Goal: Information Seeking & Learning: Learn about a topic

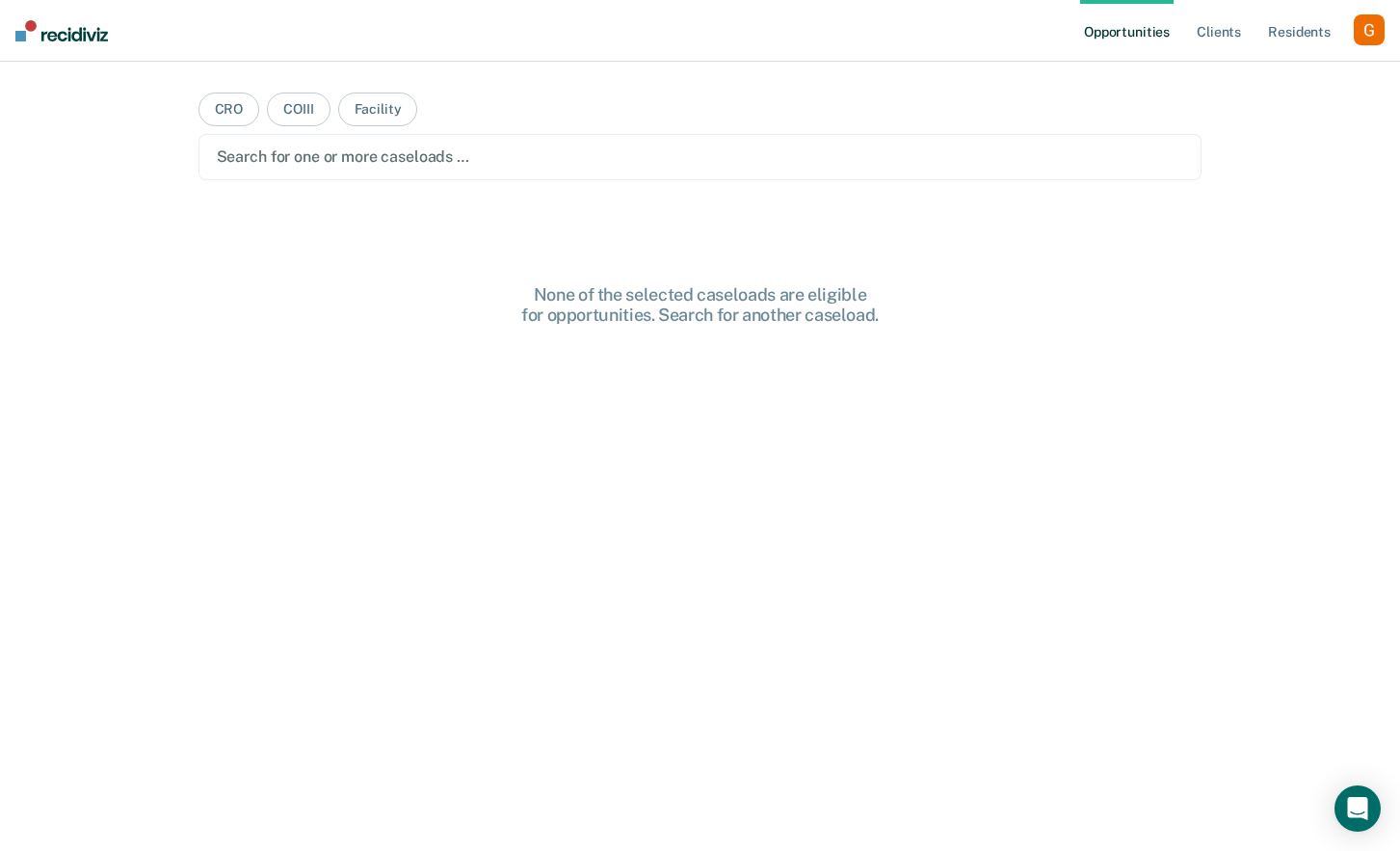
click at [1372, 39] on div "button" at bounding box center [1368, 30] width 31 height 31
click at [1224, 76] on link "Profile" at bounding box center [1291, 78] width 155 height 17
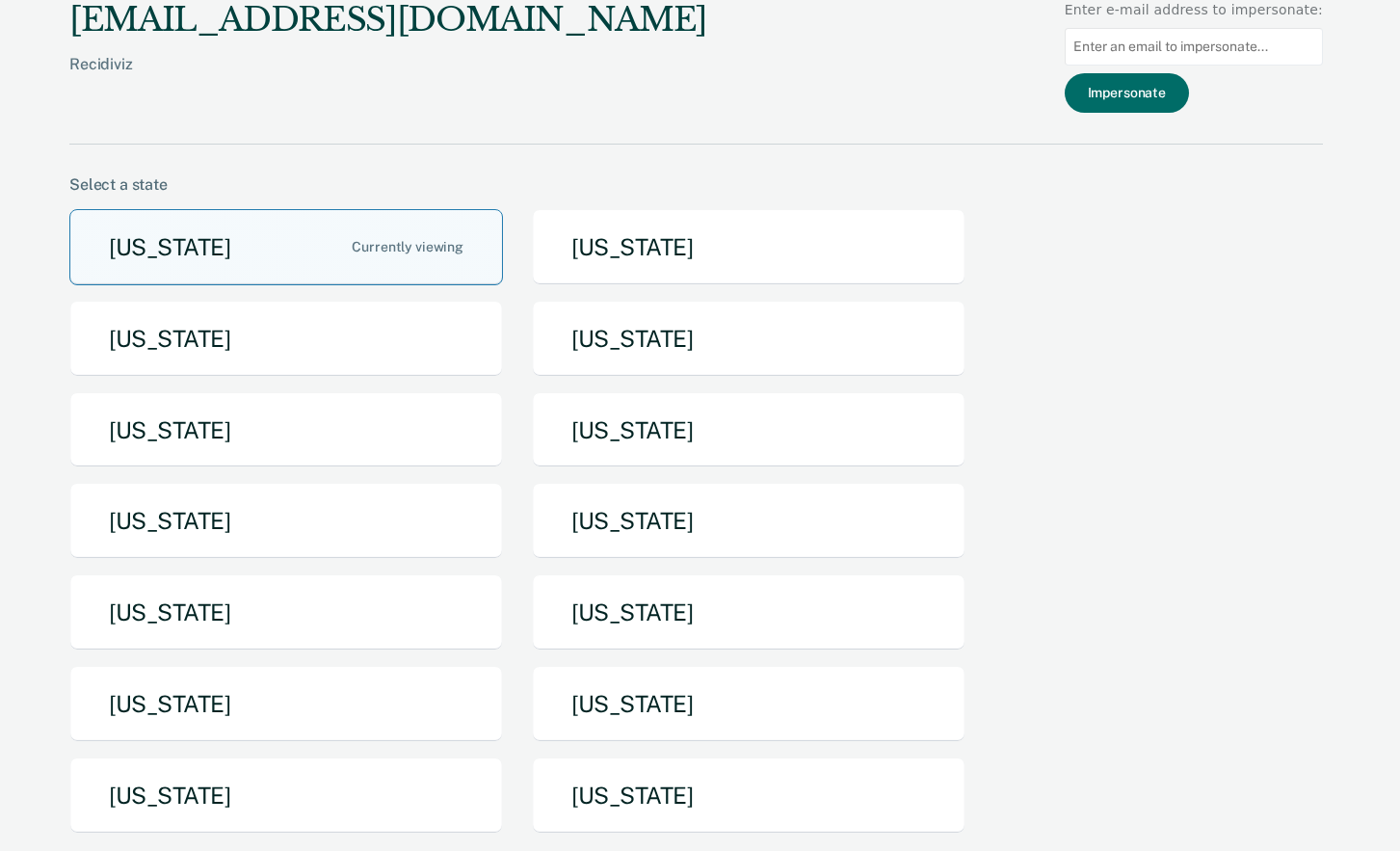
click at [330, 242] on button "[US_STATE]" at bounding box center [286, 246] width 433 height 76
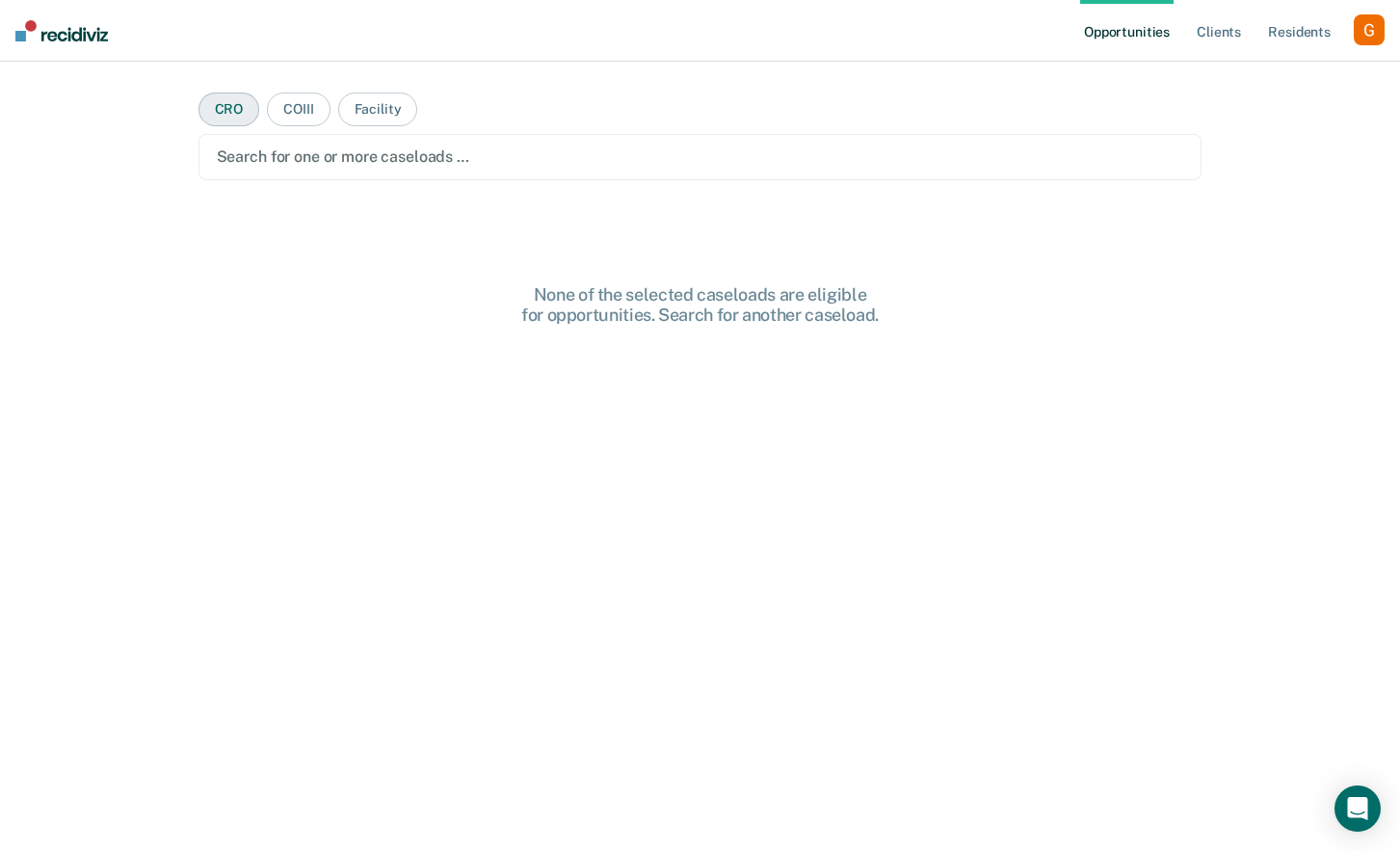
click at [234, 116] on button "CRO" at bounding box center [230, 109] width 61 height 34
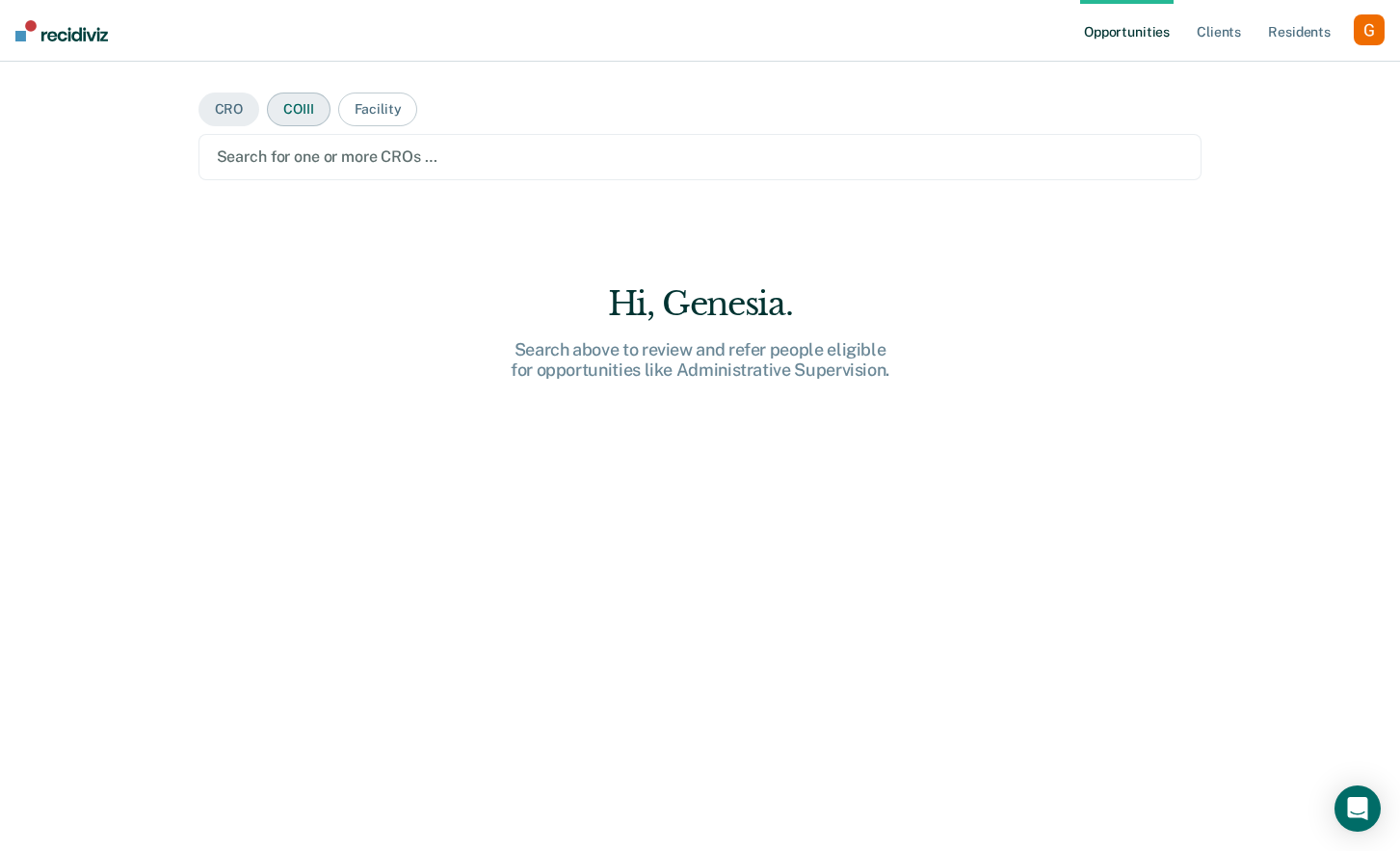
click at [281, 116] on button "COIII" at bounding box center [298, 109] width 62 height 34
click at [305, 162] on div at bounding box center [700, 156] width 968 height 22
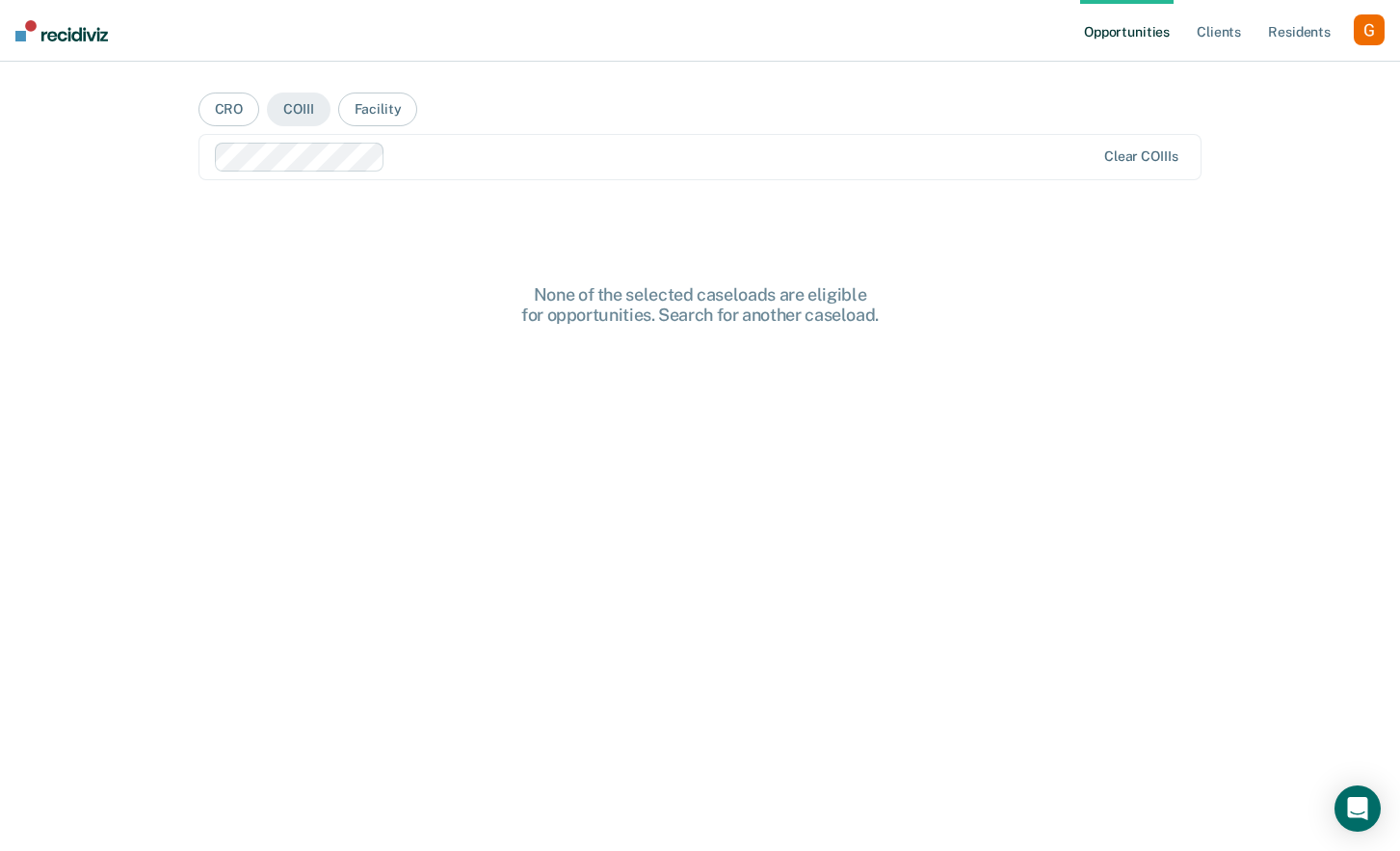
click at [414, 152] on div at bounding box center [743, 156] width 701 height 22
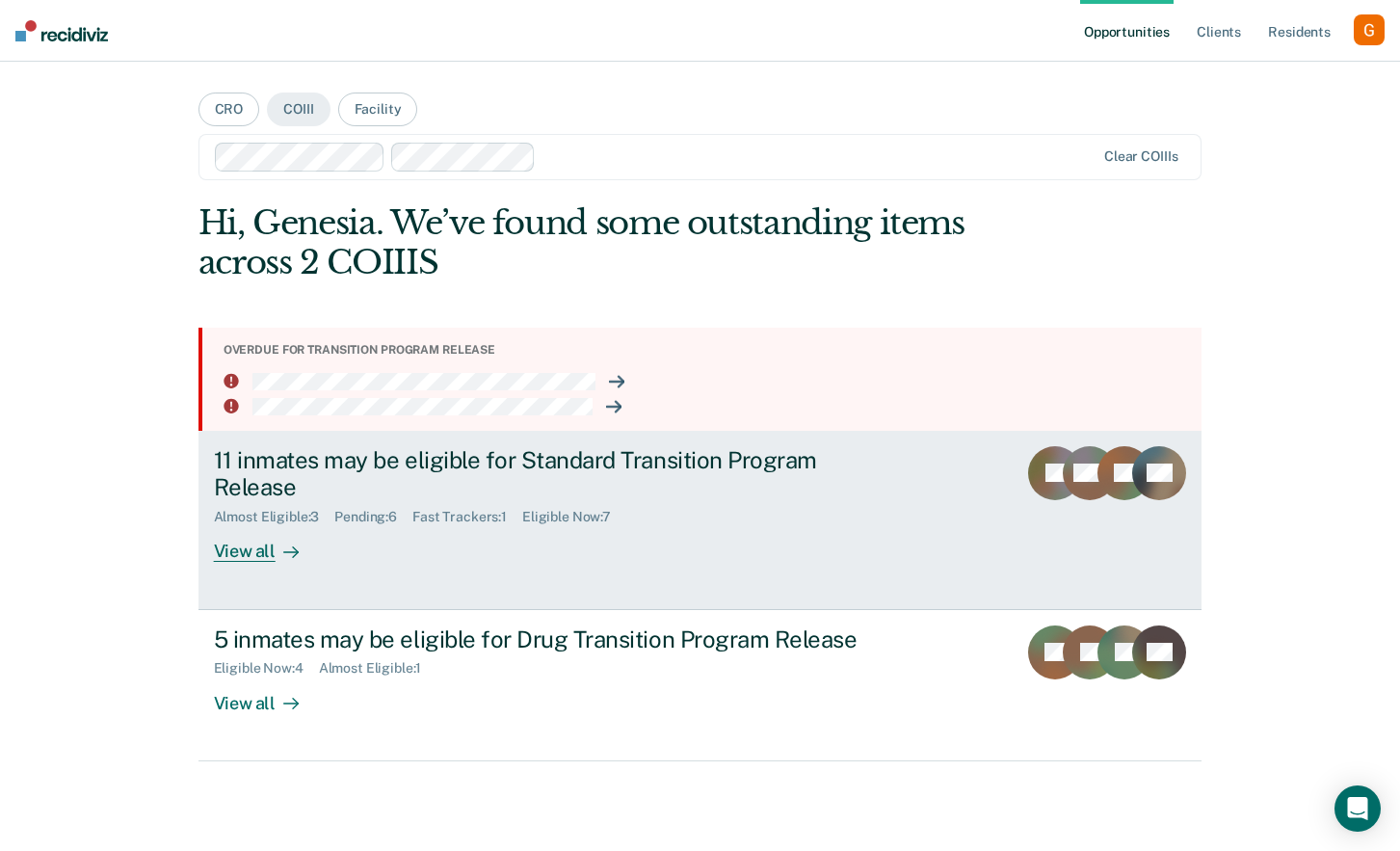
click at [684, 455] on div "11 inmates may be eligible for Standard Transition Program Release" at bounding box center [552, 474] width 677 height 55
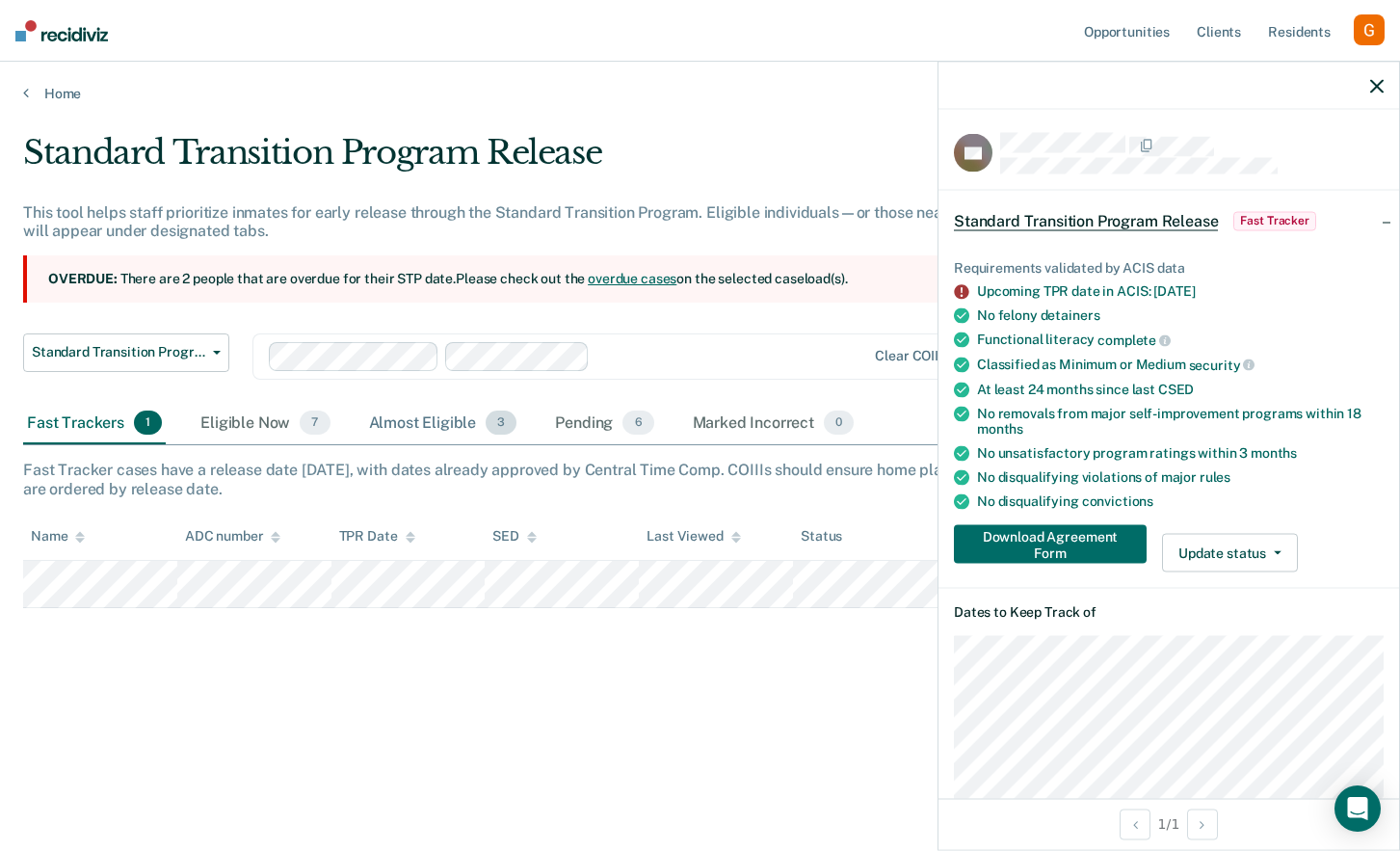
click at [407, 428] on div "Almost Eligible 3" at bounding box center [443, 424] width 156 height 43
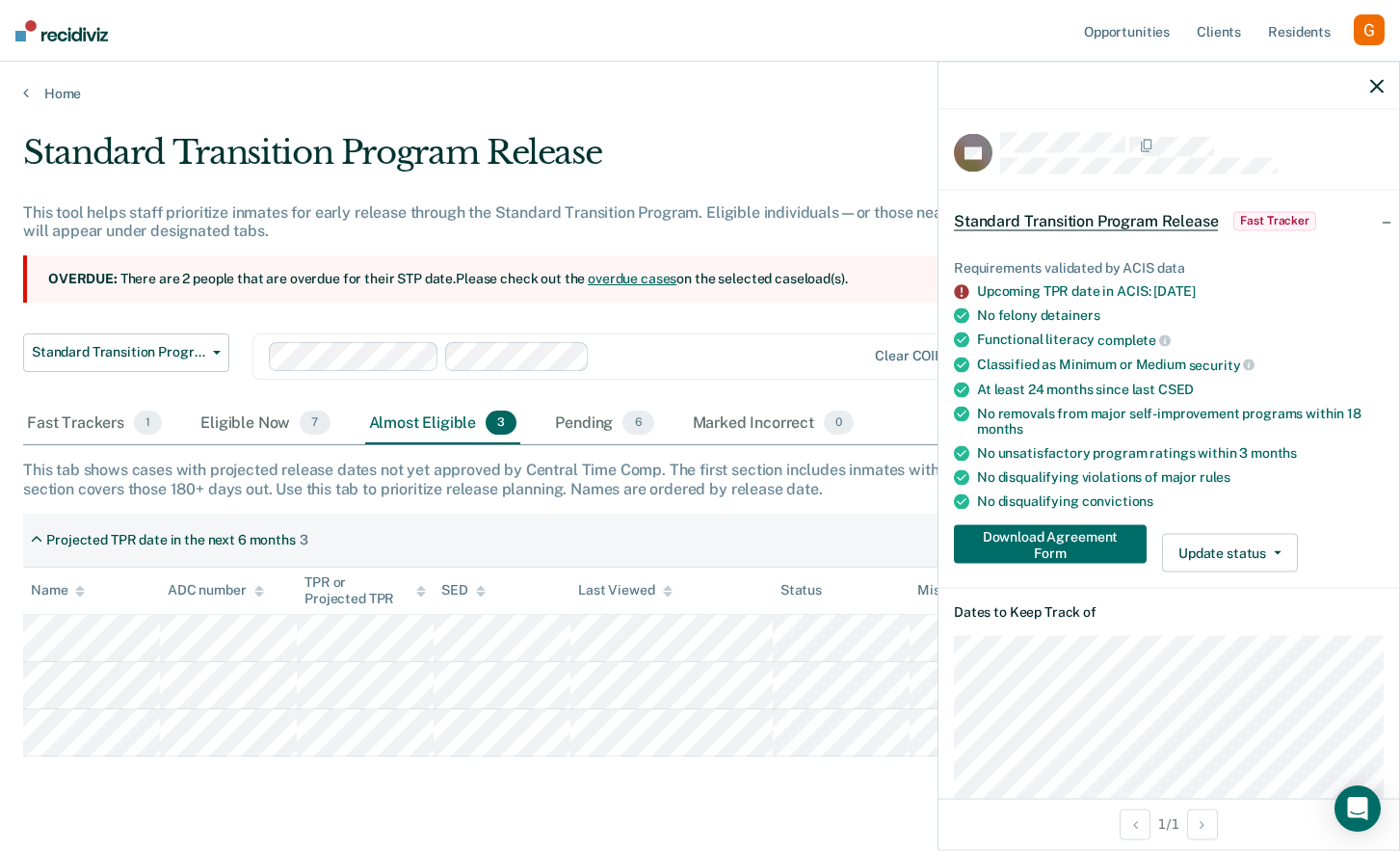
click at [274, 591] on th "ADC number" at bounding box center [229, 592] width 137 height 47
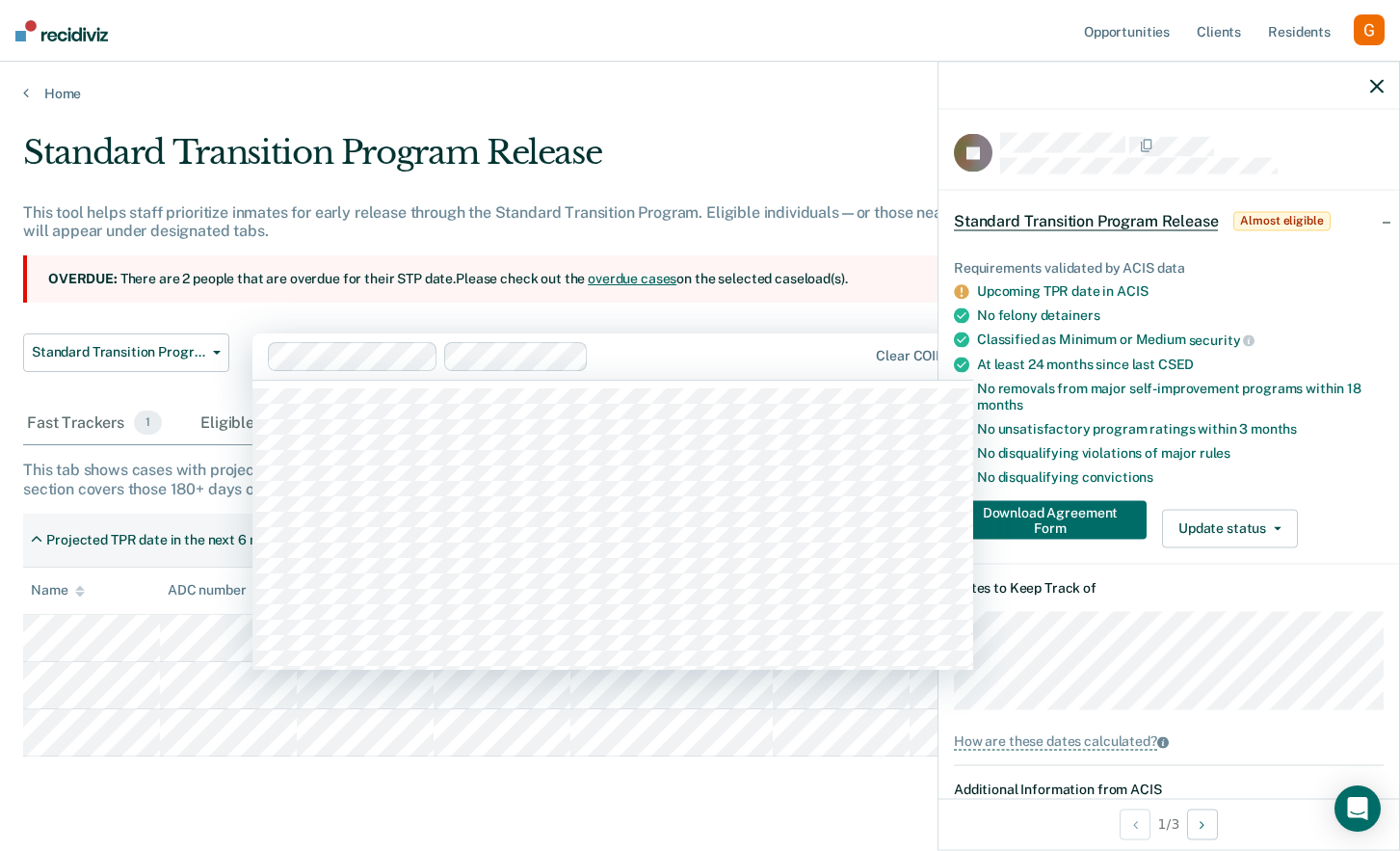
click at [609, 361] on div at bounding box center [731, 356] width 270 height 22
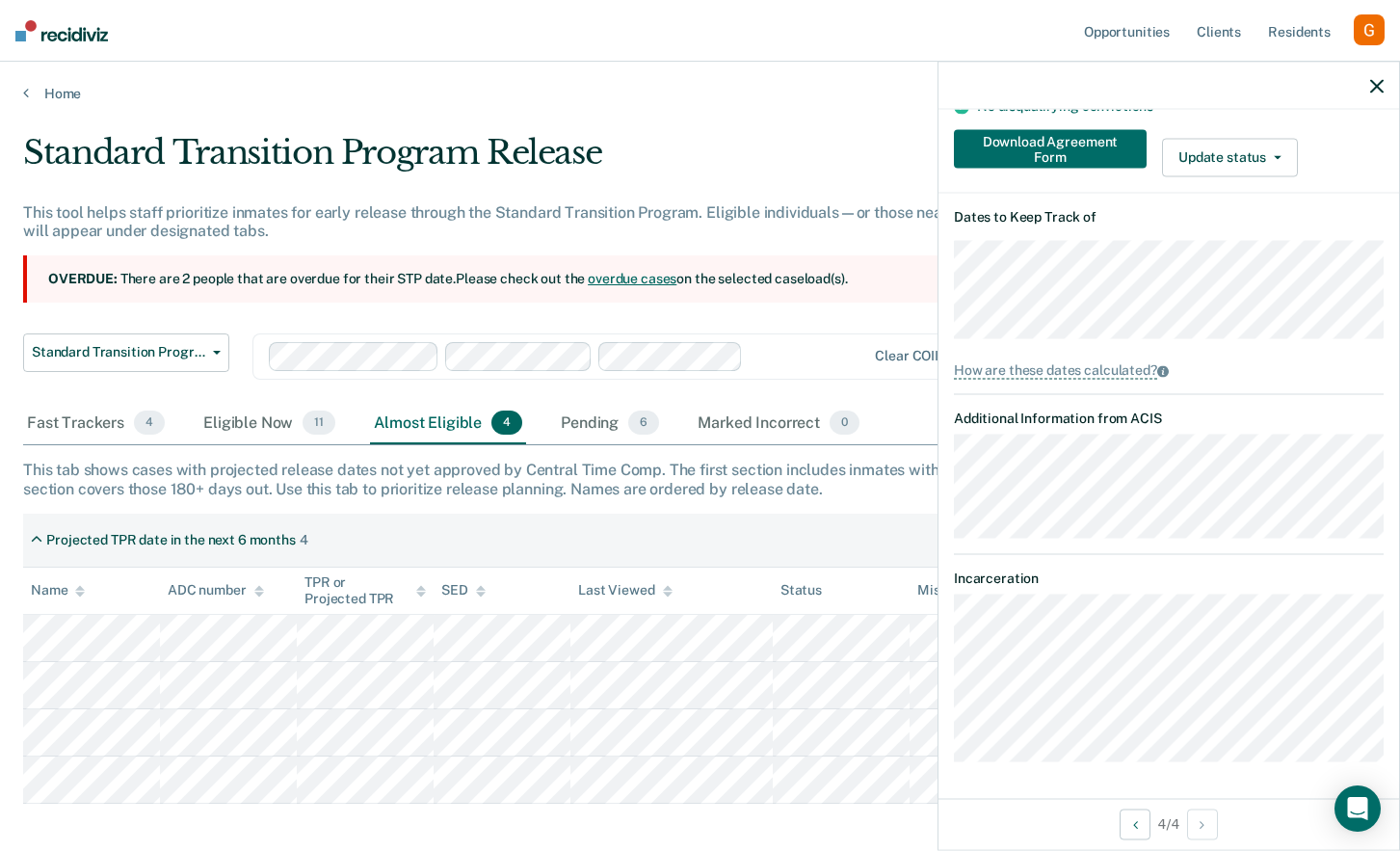
scroll to position [333, 0]
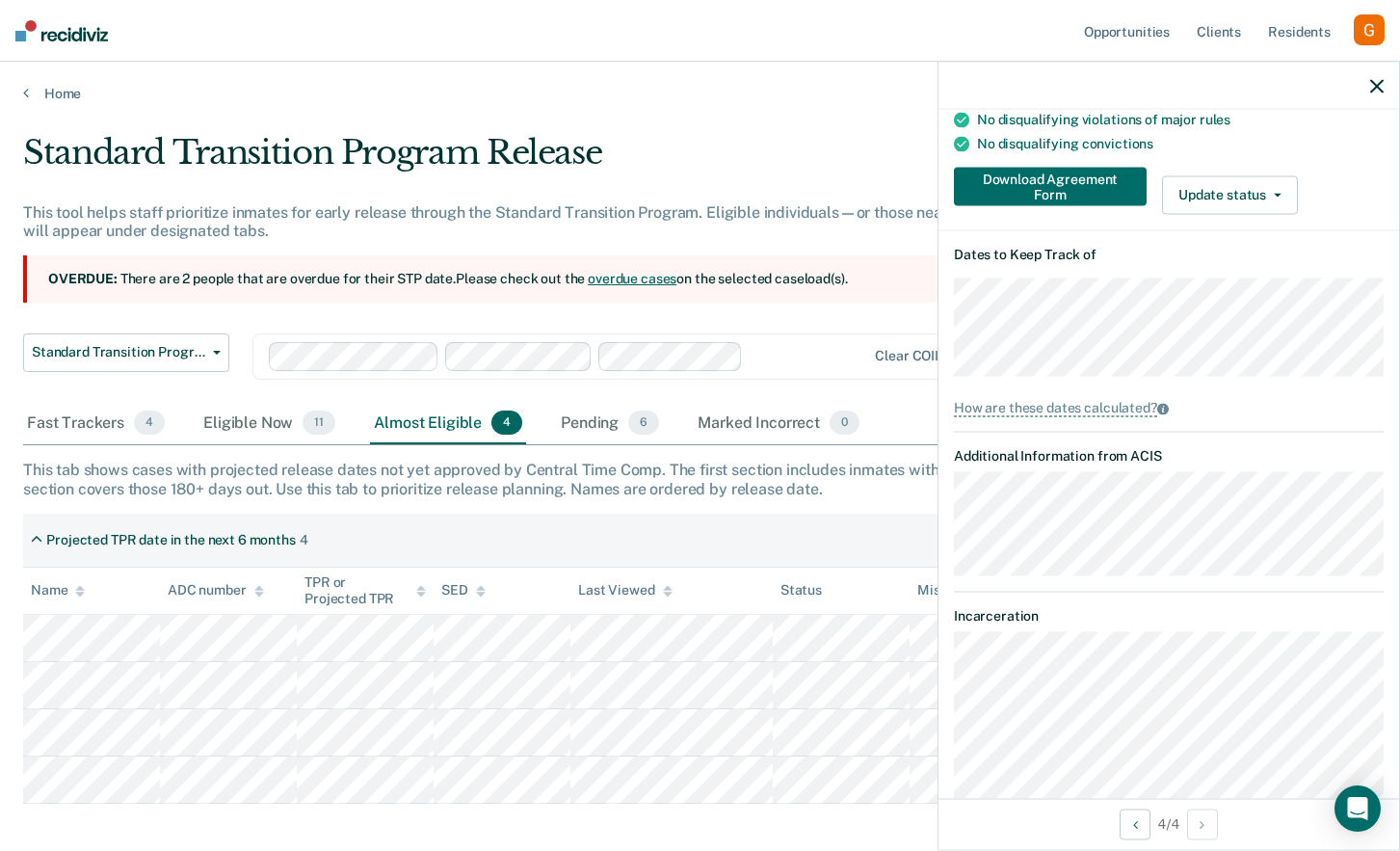
click at [1364, 35] on div "button" at bounding box center [1368, 30] width 31 height 31
click at [1242, 79] on link "Profile" at bounding box center [1291, 78] width 155 height 17
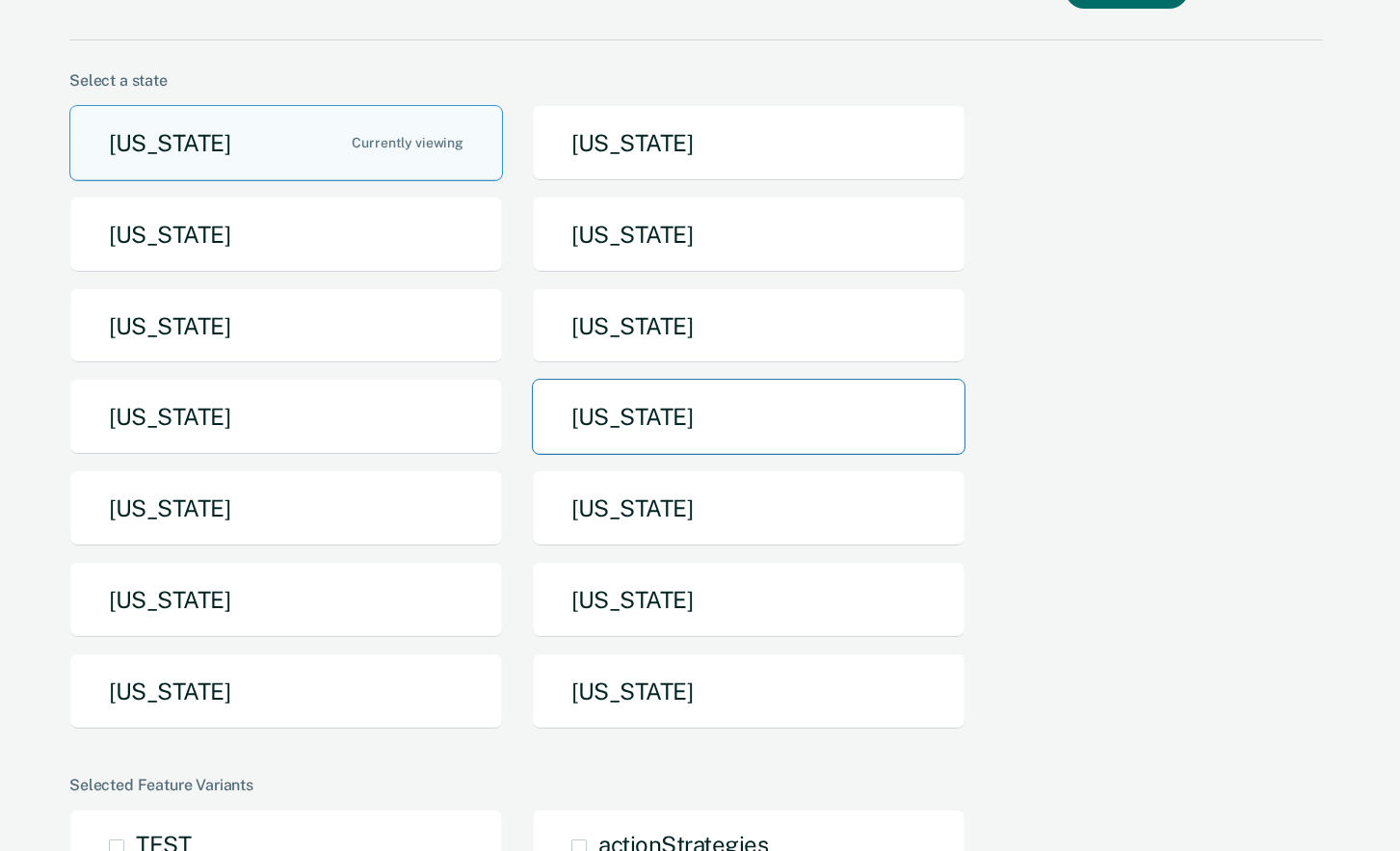
scroll to position [111, 0]
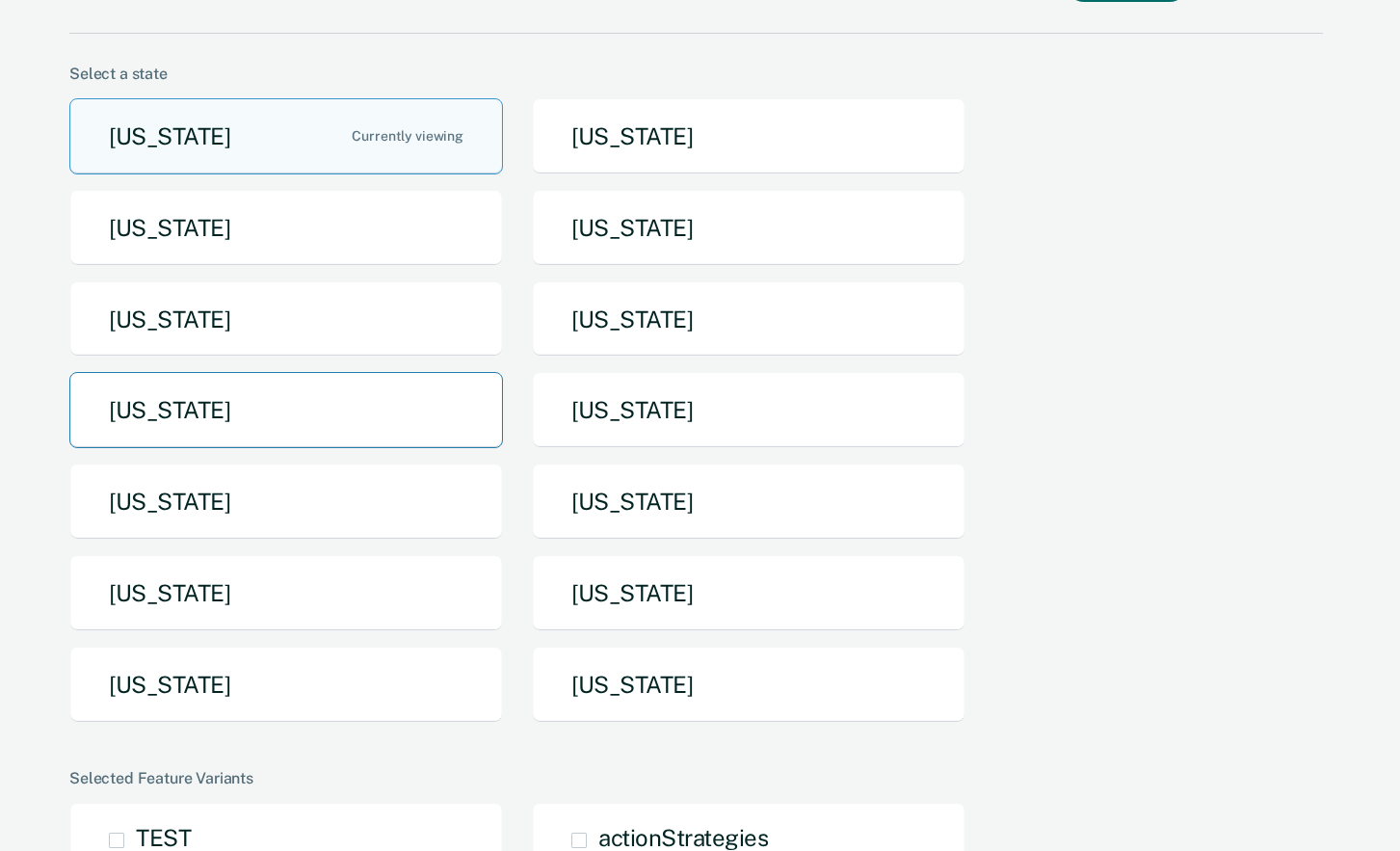
click at [356, 407] on button "[US_STATE]" at bounding box center [286, 410] width 433 height 76
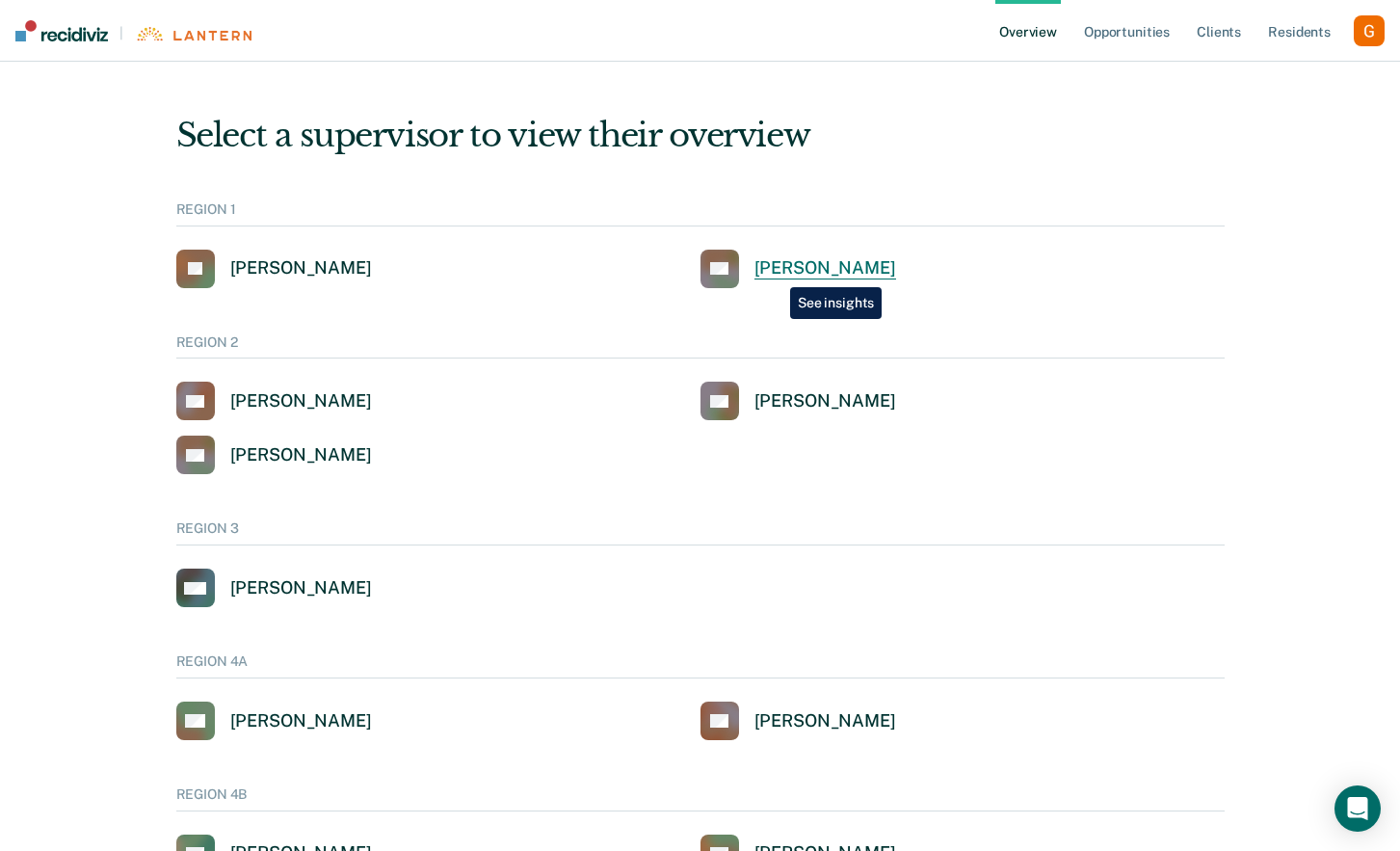
click at [776, 273] on div "[PERSON_NAME]" at bounding box center [824, 268] width 141 height 22
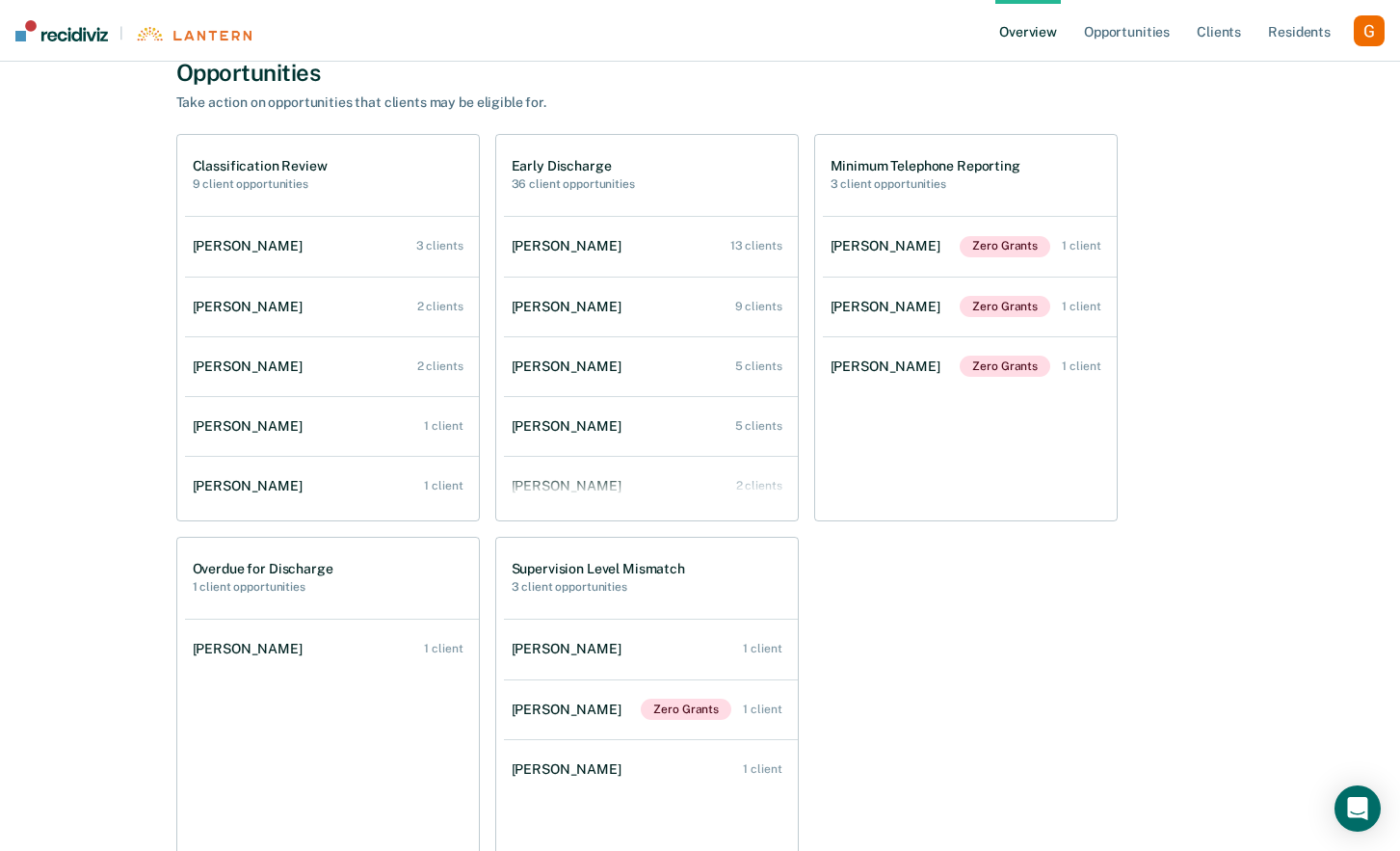
scroll to position [688, 0]
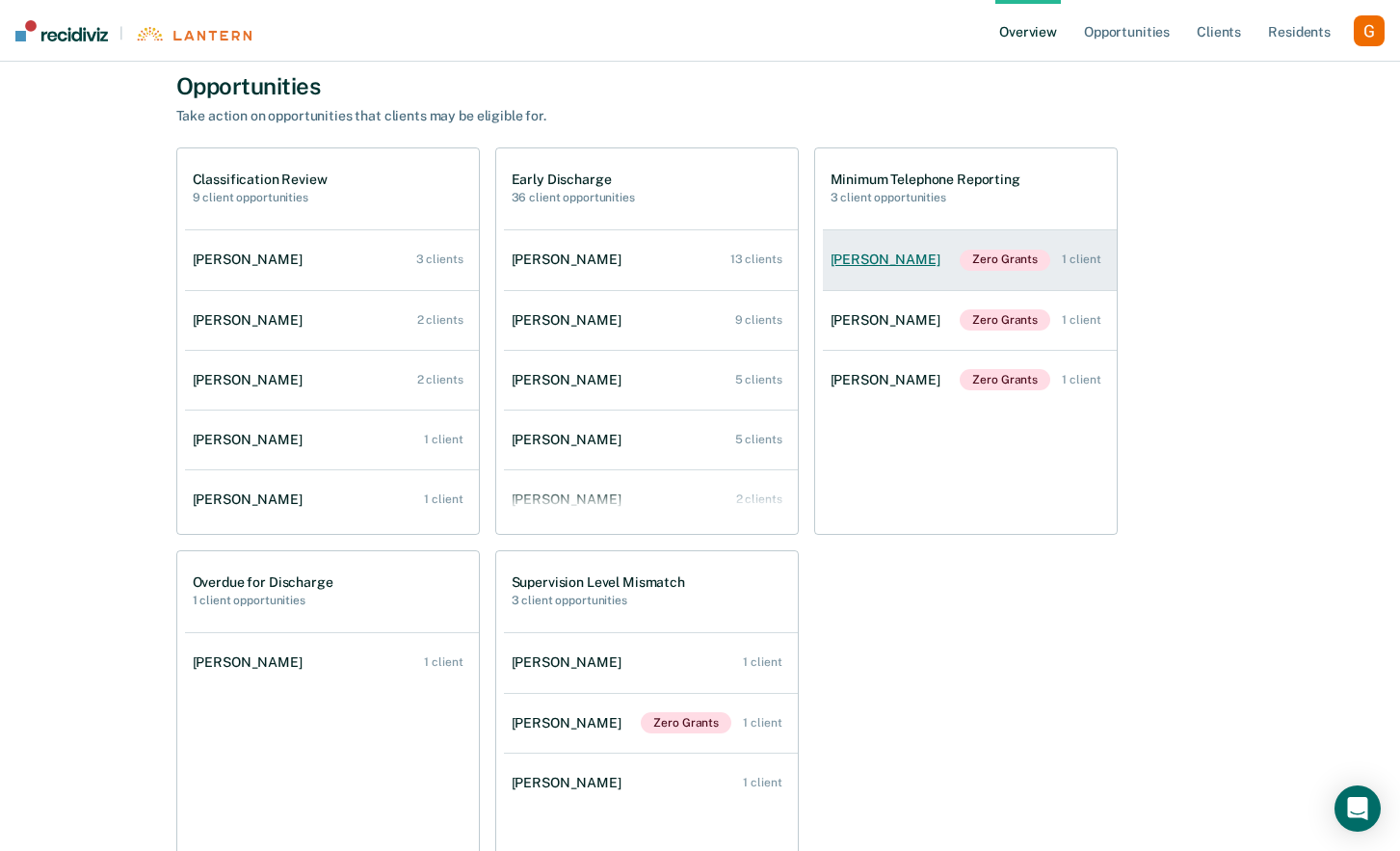
click at [933, 258] on div "[PERSON_NAME]" at bounding box center [888, 259] width 118 height 17
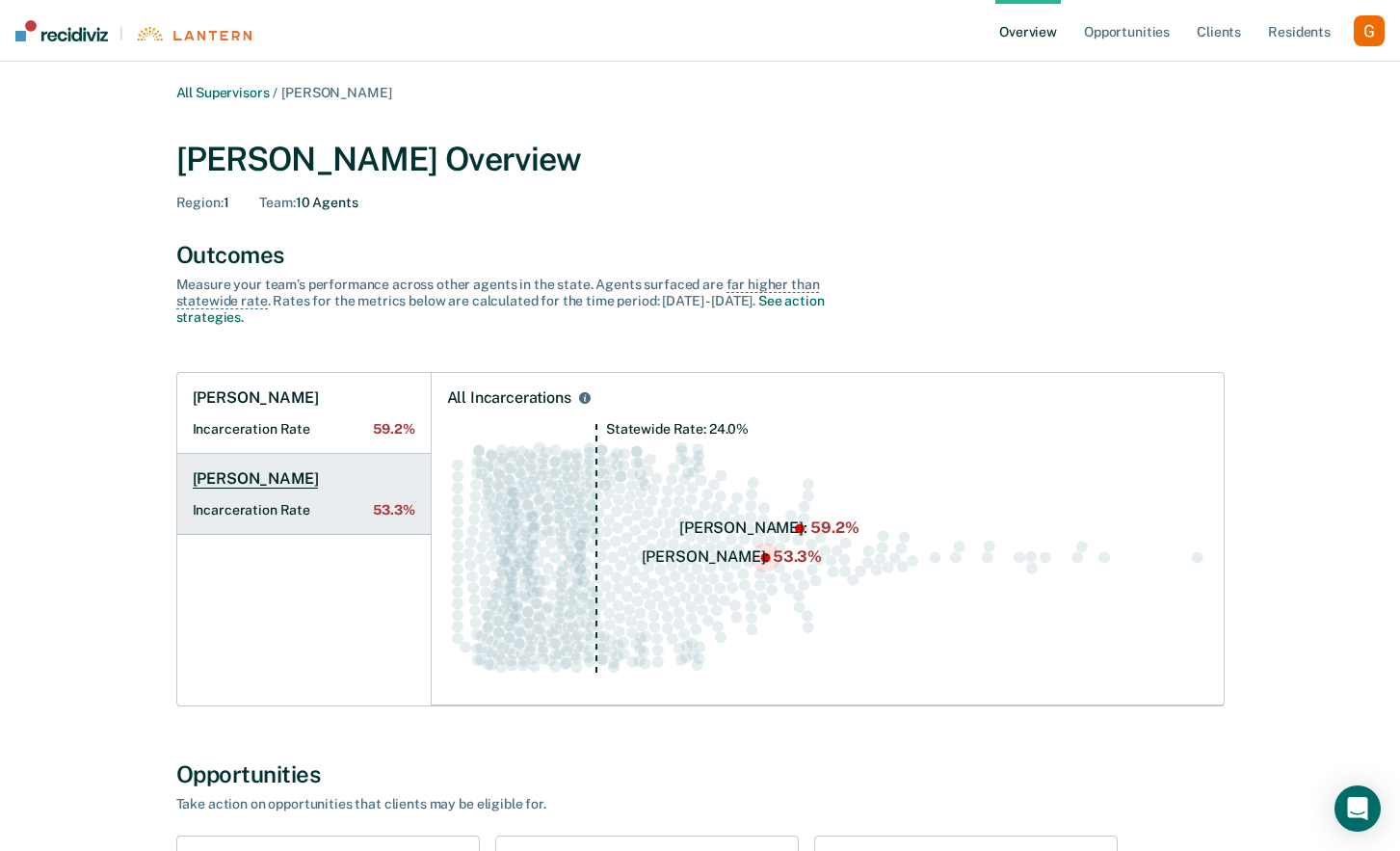
click at [340, 495] on link "[PERSON_NAME] Incarceration Rate 53.3%" at bounding box center [304, 495] width 253 height 81
